Goal: Information Seeking & Learning: Learn about a topic

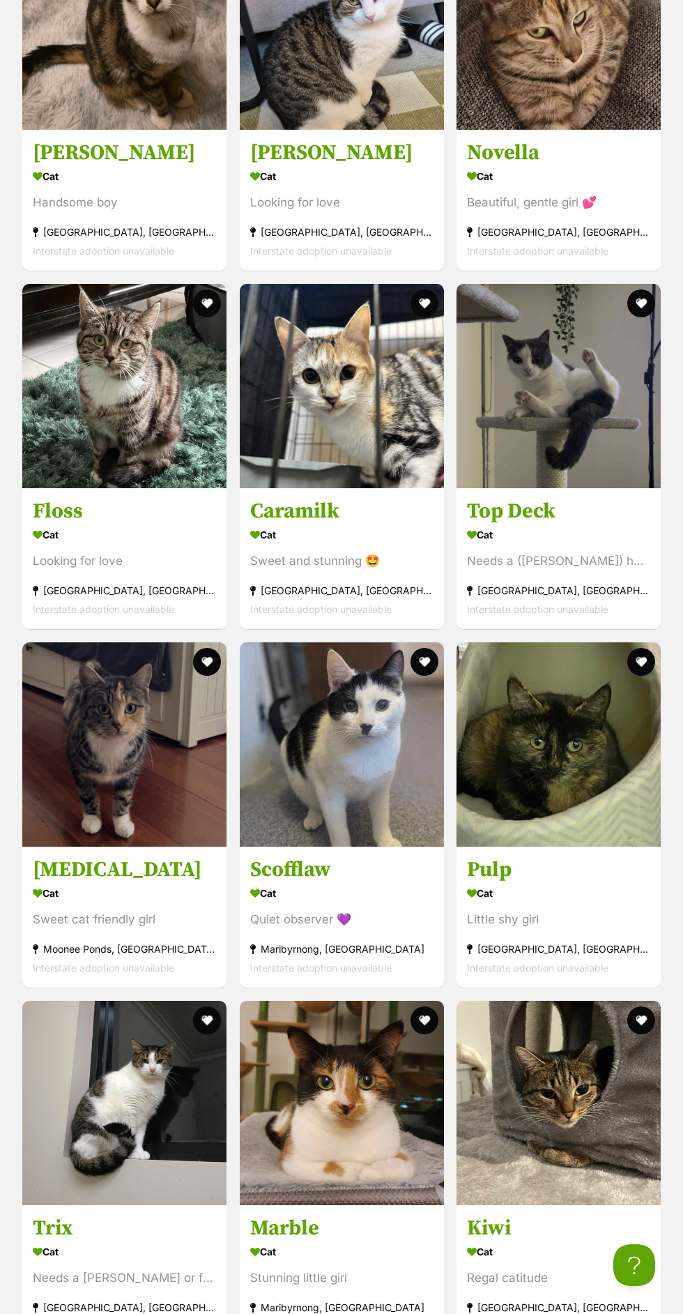
scroll to position [3443, 0]
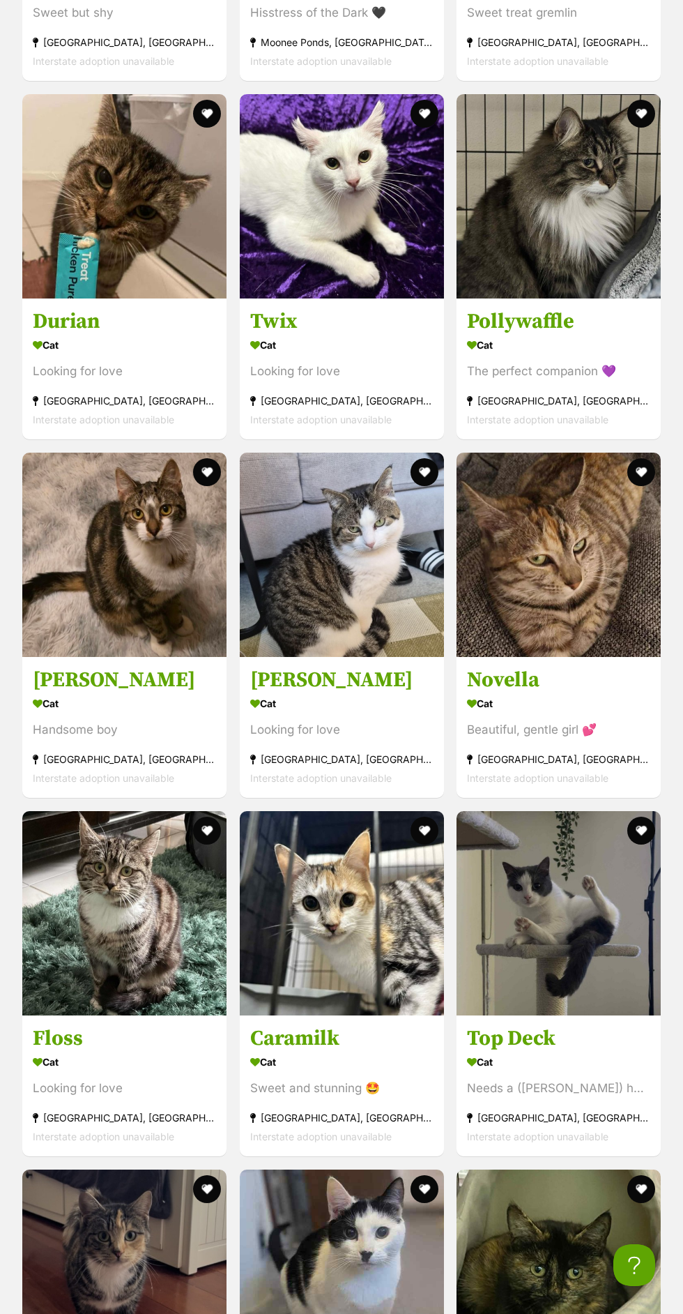
click at [549, 722] on div "Beautiful, gentle girl 💕" at bounding box center [558, 729] width 183 height 19
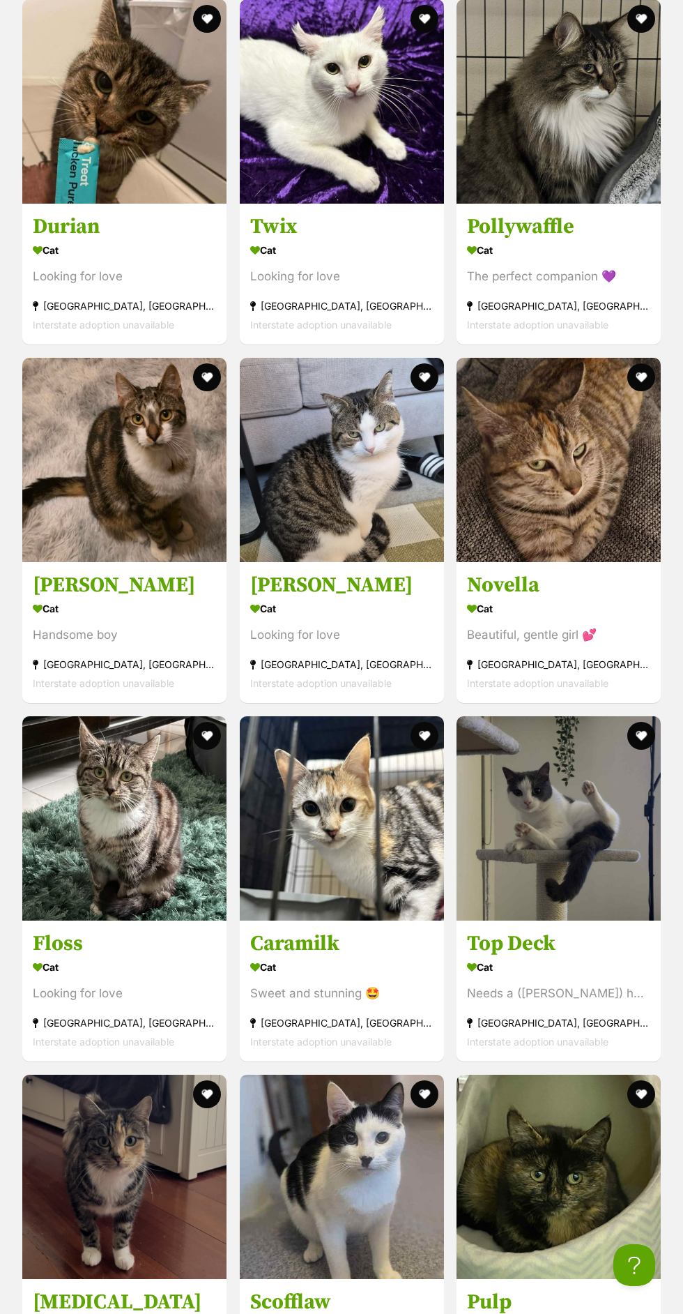
scroll to position [3041, 0]
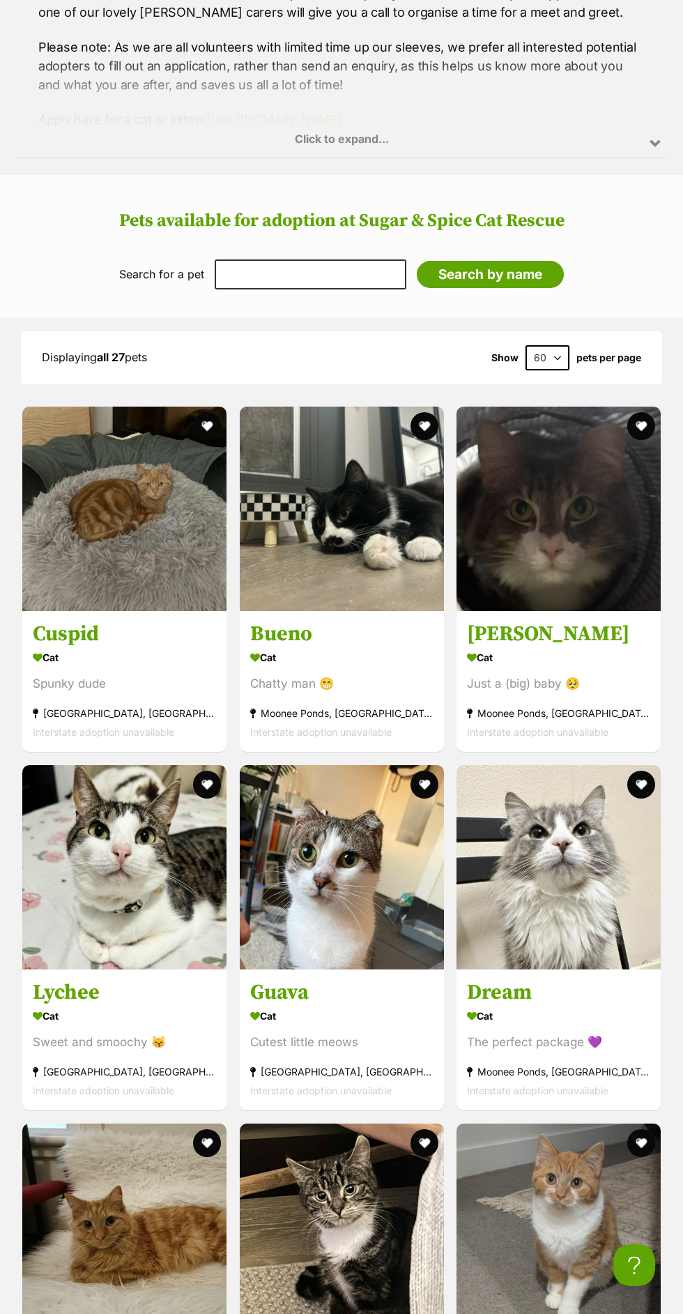
click at [335, 695] on section "Cat Chatty man 😁 Moonee Ponds, VIC Interstate adoption unavailable" at bounding box center [341, 694] width 183 height 94
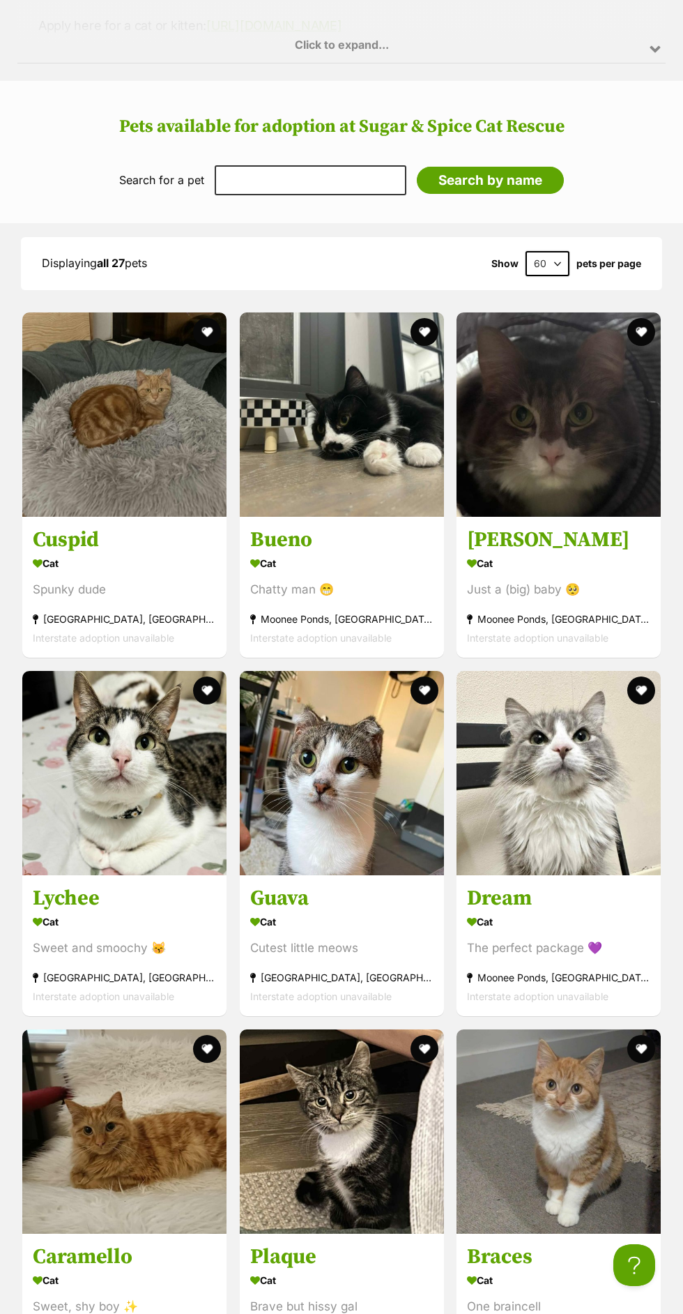
scroll to position [1294, 0]
